Goal: Task Accomplishment & Management: Use online tool/utility

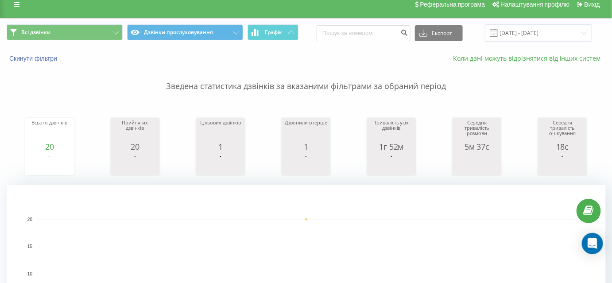
scroll to position [40, 0]
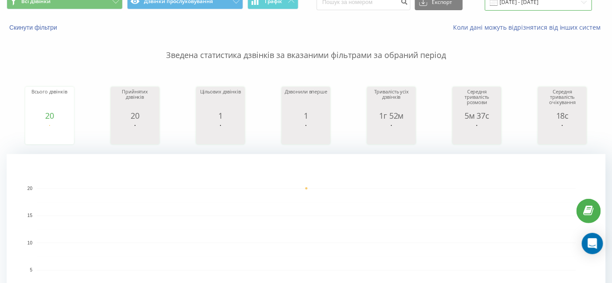
click at [548, 3] on input "[DATE] - [DATE]" at bounding box center [538, 1] width 107 height 17
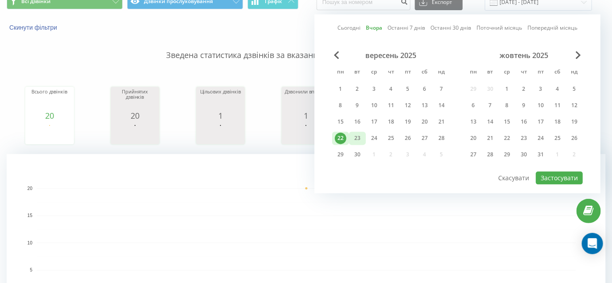
click at [353, 136] on div "23" at bounding box center [358, 139] width 12 height 12
drag, startPoint x: 560, startPoint y: 177, endPoint x: 546, endPoint y: 174, distance: 14.1
click at [560, 176] on button "Застосувати" at bounding box center [559, 178] width 47 height 13
type input "[DATE] - [DATE]"
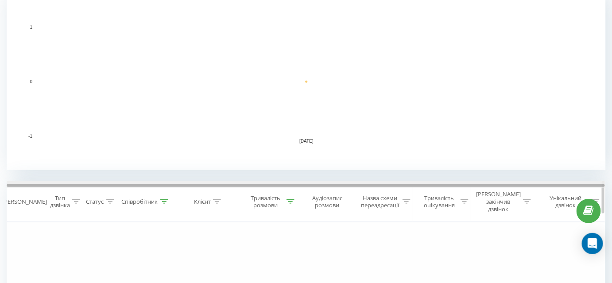
scroll to position [322, 0]
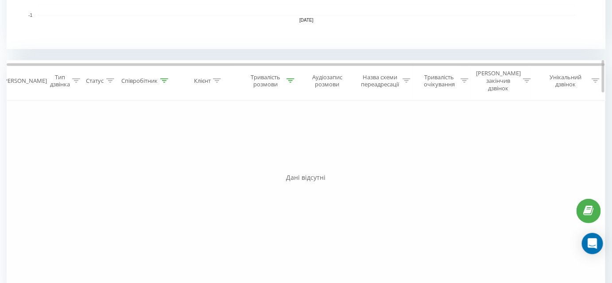
click at [292, 78] on icon at bounding box center [291, 80] width 8 height 4
click at [253, 160] on button "Скасувати" at bounding box center [248, 165] width 38 height 11
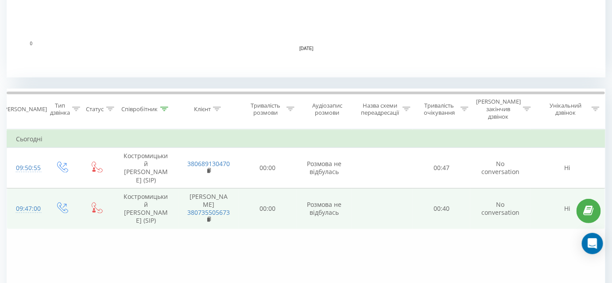
scroll to position [364, 0]
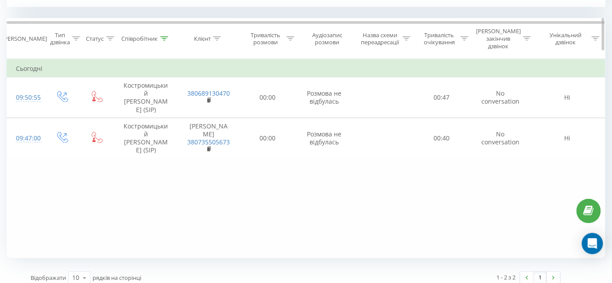
click at [163, 36] on icon at bounding box center [164, 38] width 8 height 4
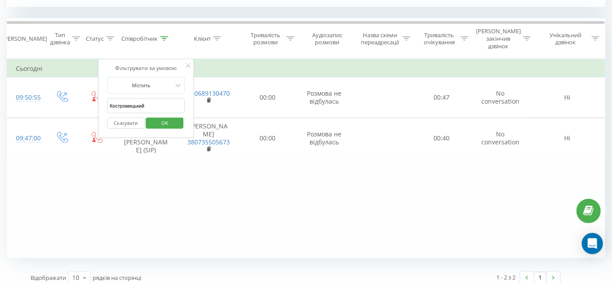
click at [125, 118] on button "Скасувати" at bounding box center [126, 123] width 38 height 11
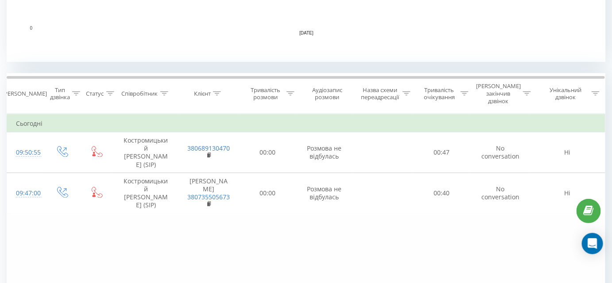
scroll to position [322, 0]
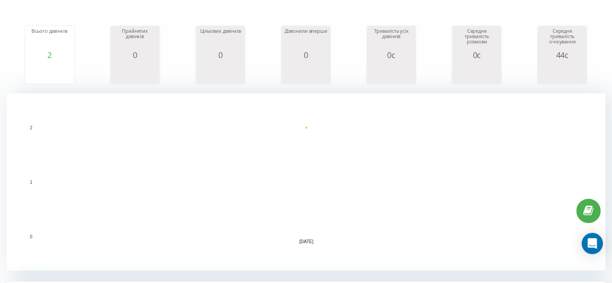
scroll to position [98, 0]
